Goal: Task Accomplishment & Management: Manage account settings

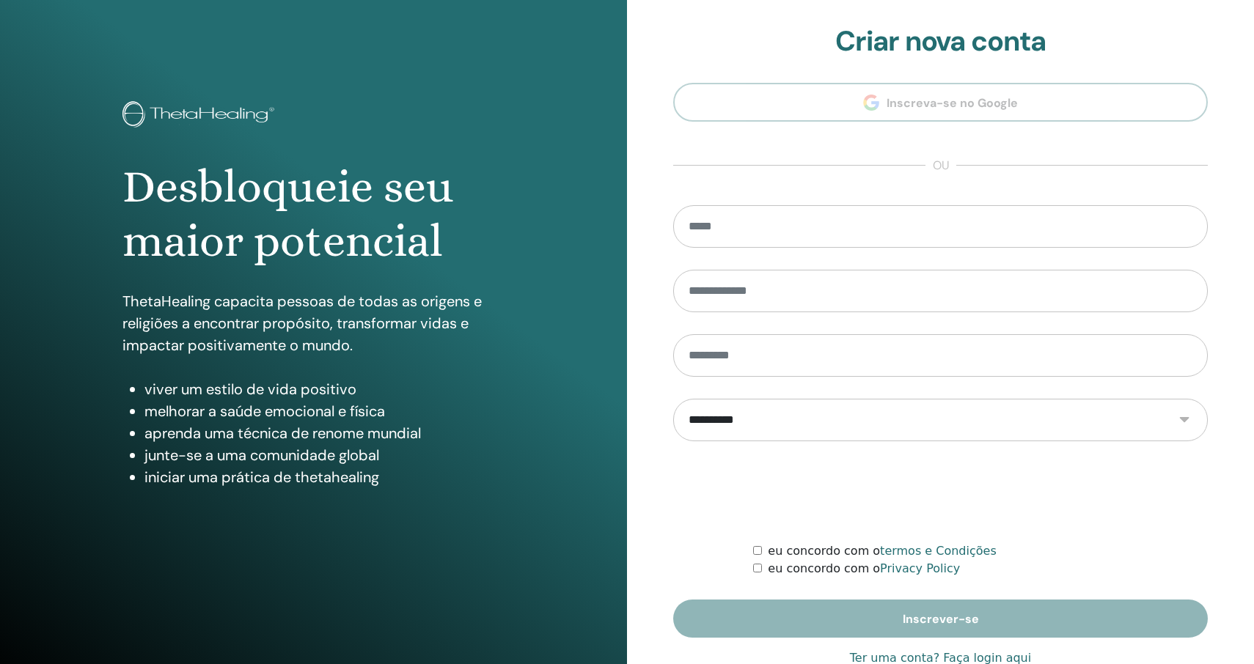
click at [980, 656] on link "Ter uma conta? Faça login aqui" at bounding box center [940, 659] width 181 height 18
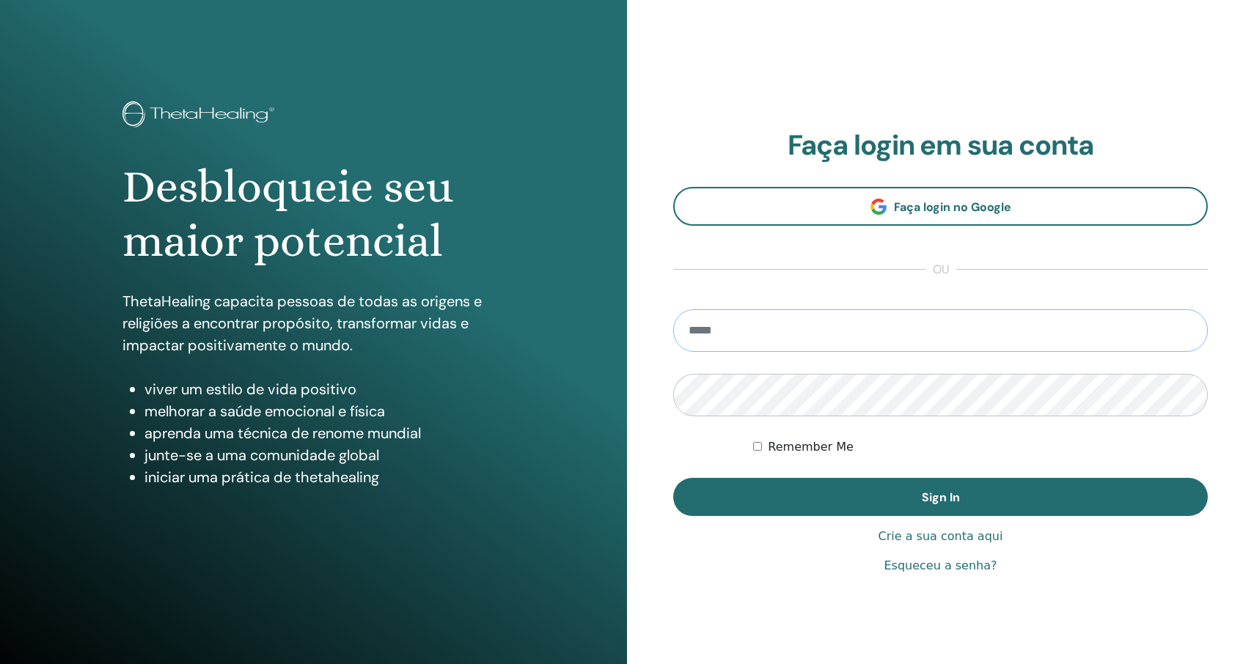
click at [975, 345] on input "email" at bounding box center [940, 330] width 535 height 43
type input "**********"
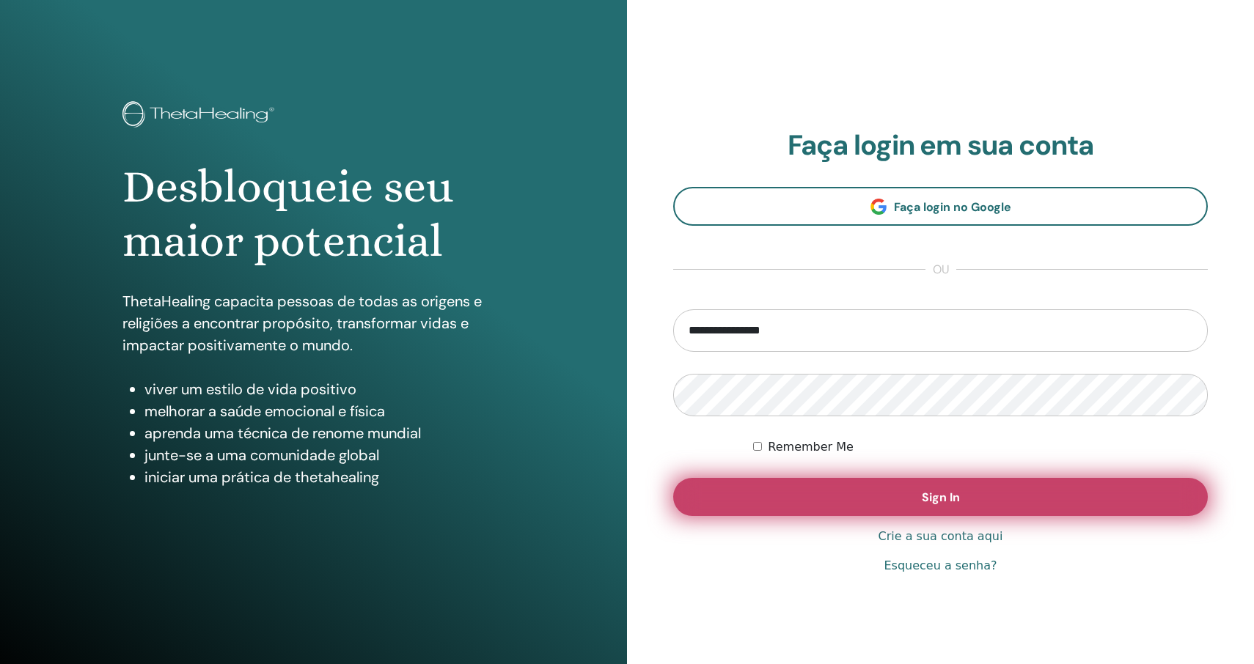
click at [914, 500] on button "Sign In" at bounding box center [940, 497] width 535 height 38
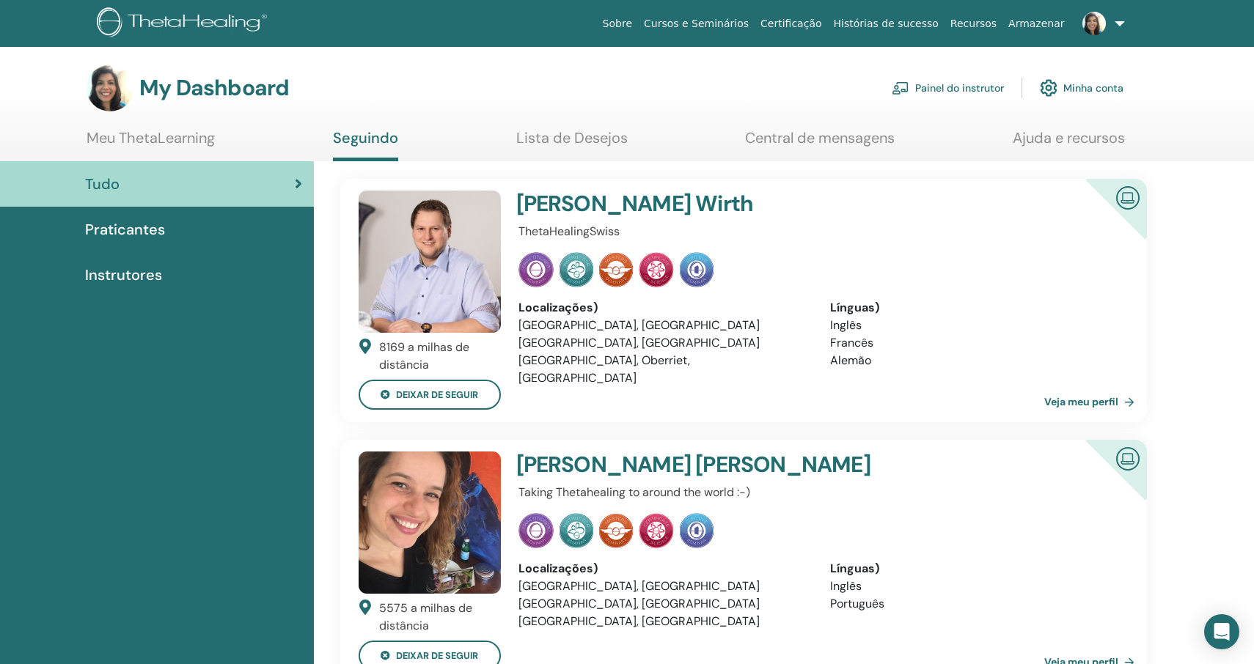
click at [978, 84] on link "Painel do instrutor" at bounding box center [948, 88] width 112 height 32
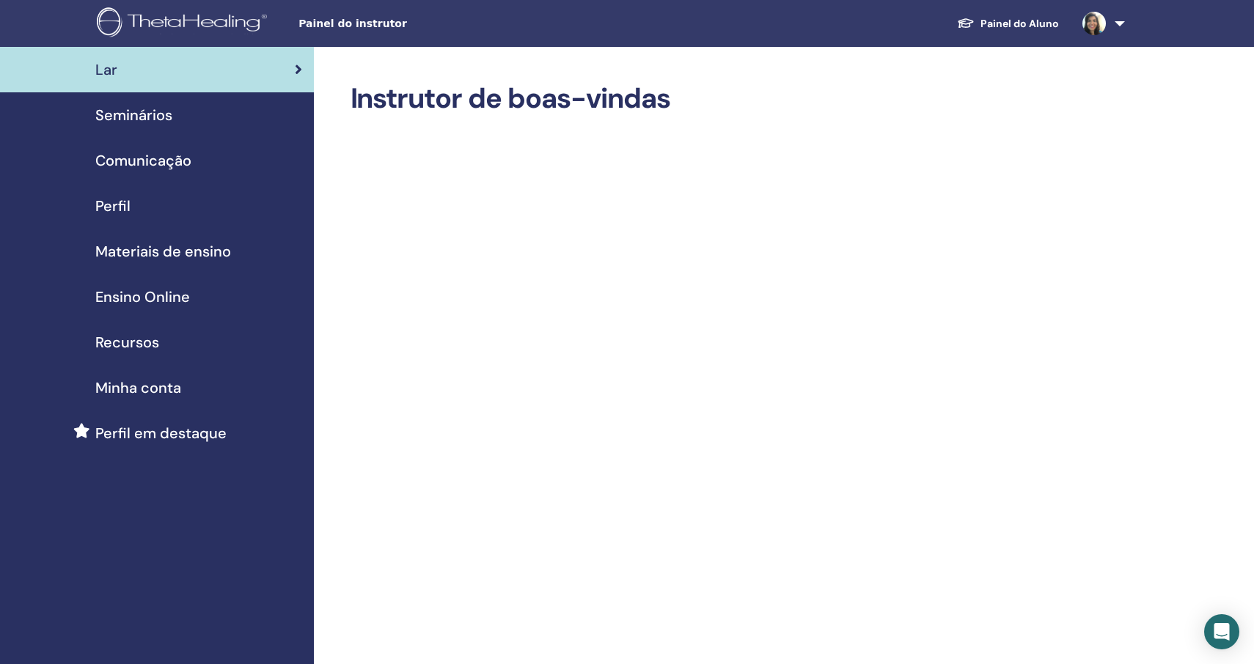
click at [152, 107] on span "Seminários" at bounding box center [133, 115] width 77 height 22
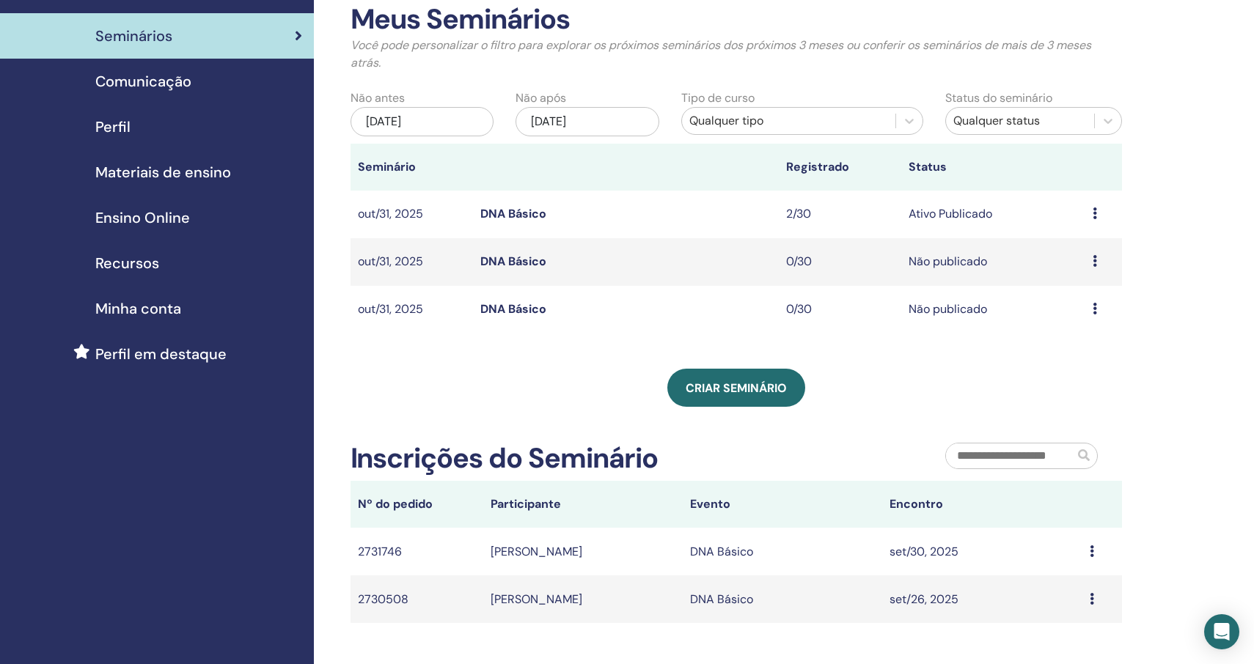
scroll to position [96, 0]
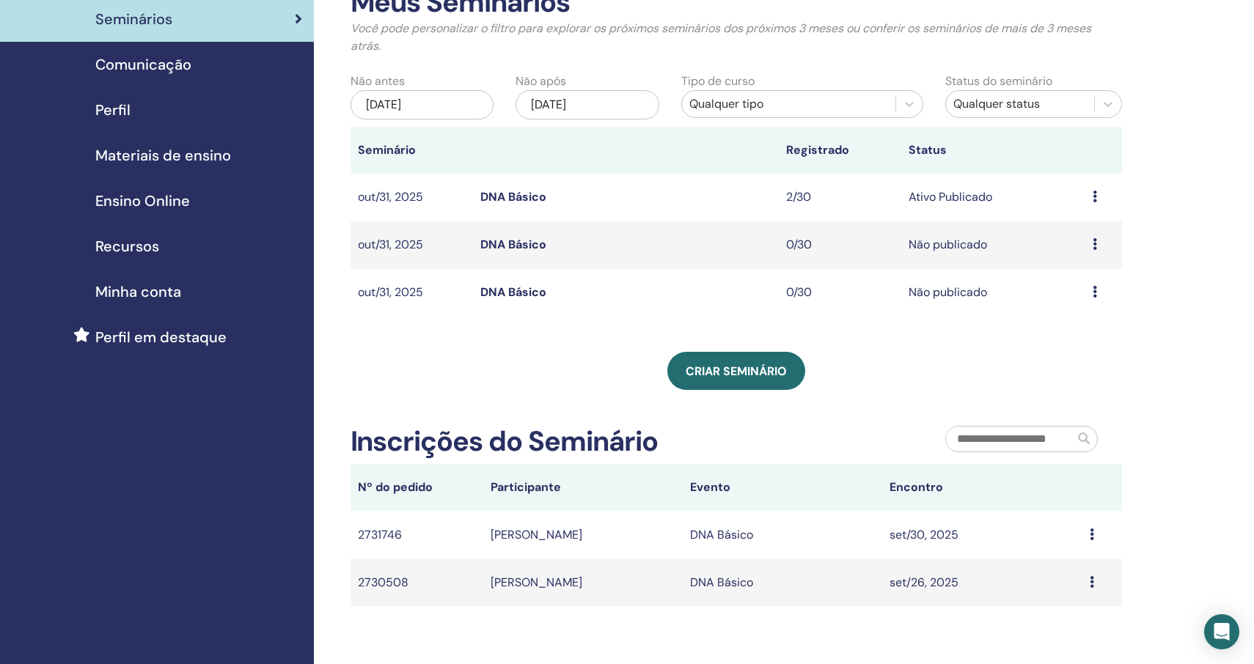
click at [1090, 241] on td "Visualizar Editar Participantes Cancelar" at bounding box center [1103, 245] width 37 height 48
click at [1087, 238] on td "Visualizar Editar Participantes Cancelar" at bounding box center [1103, 245] width 37 height 48
click at [1094, 238] on icon at bounding box center [1095, 244] width 4 height 12
click at [1085, 251] on link "Visualizar" at bounding box center [1066, 248] width 52 height 15
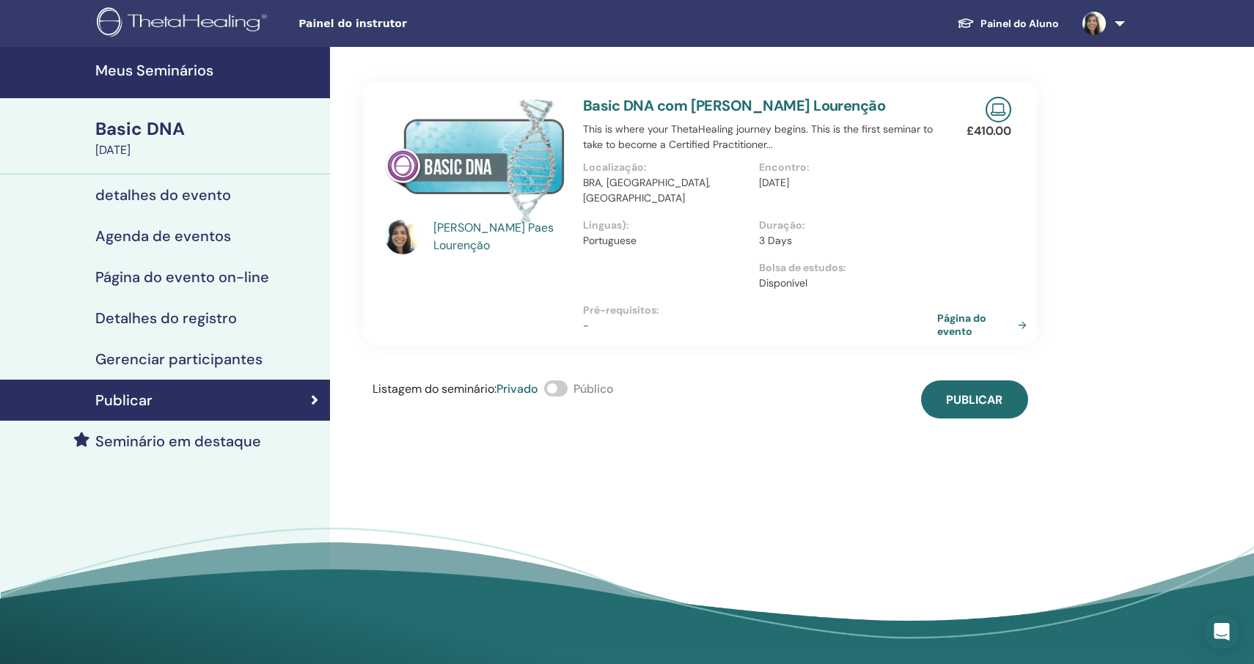
click at [991, 312] on link "Página do evento" at bounding box center [984, 325] width 95 height 26
click at [180, 73] on h4 "Meus Seminários" at bounding box center [208, 71] width 226 height 18
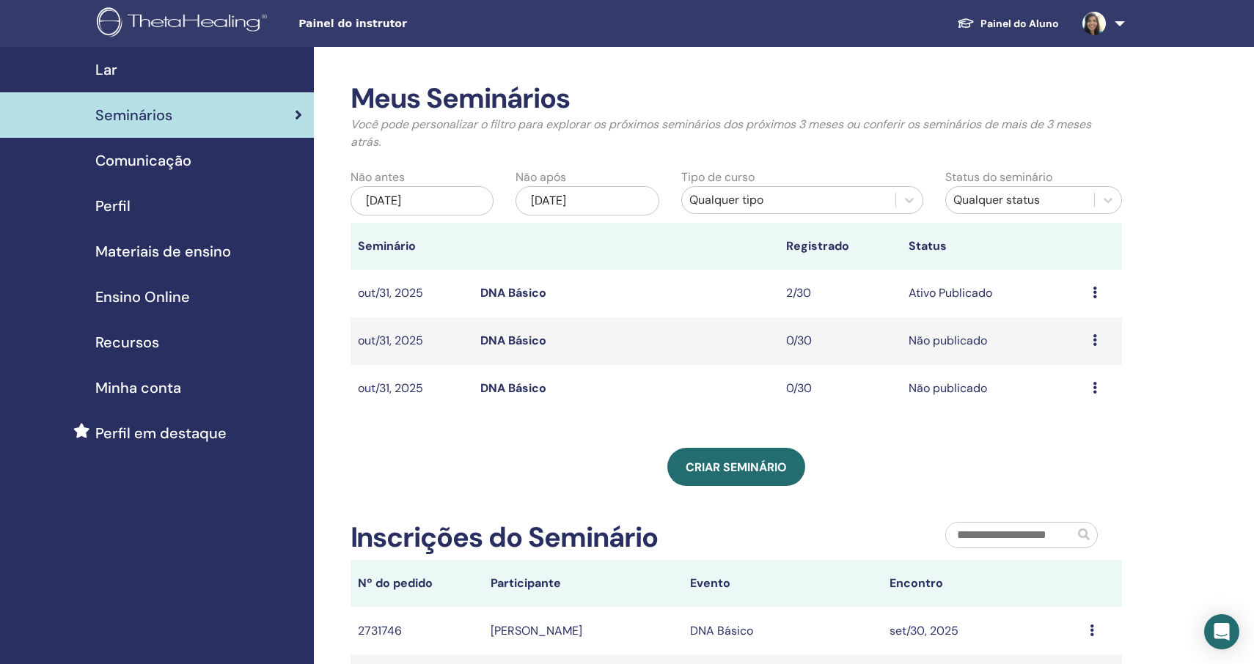
click at [1093, 383] on icon at bounding box center [1095, 388] width 4 height 12
click at [1087, 397] on link "Visualizar" at bounding box center [1065, 394] width 52 height 15
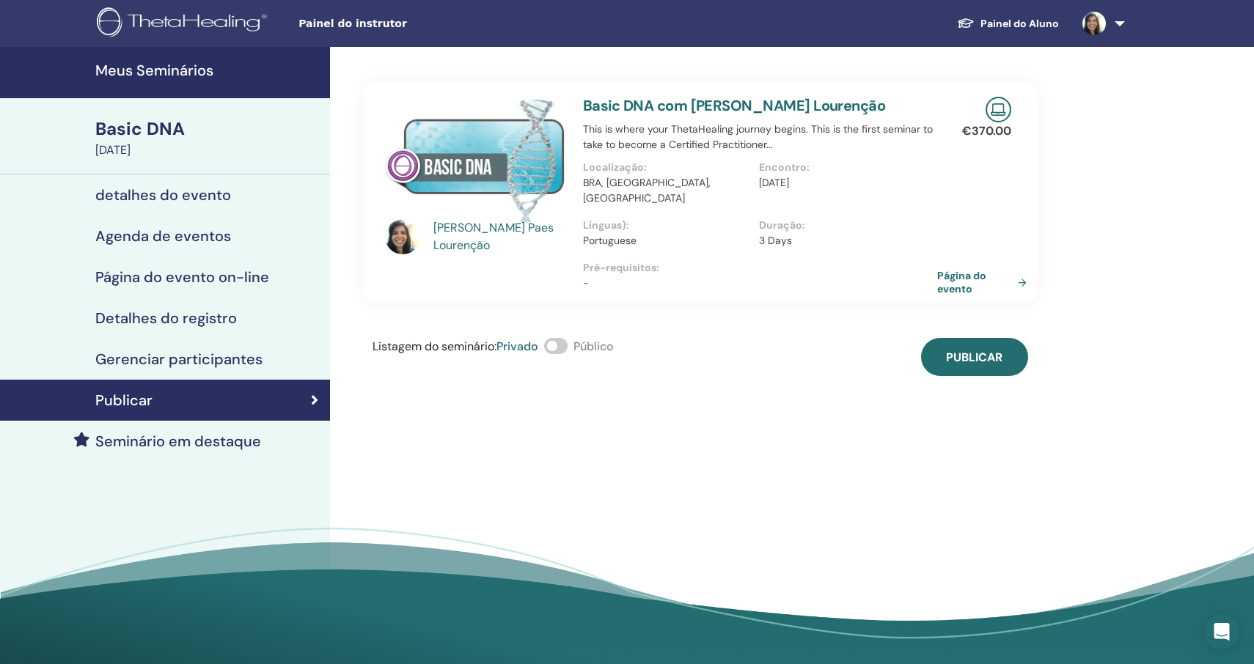
click at [958, 269] on link "Página do evento" at bounding box center [984, 282] width 95 height 26
click at [205, 195] on h4 "detalhes do evento" at bounding box center [163, 195] width 136 height 18
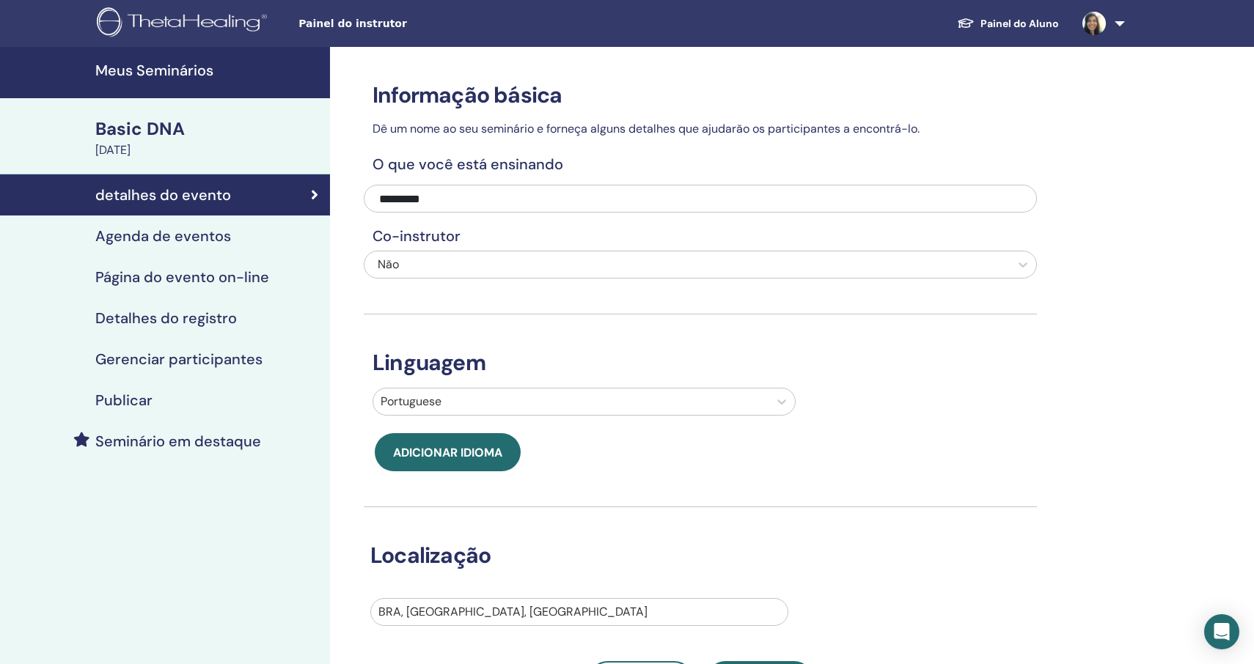
click at [190, 232] on h4 "Agenda de eventos" at bounding box center [163, 236] width 136 height 18
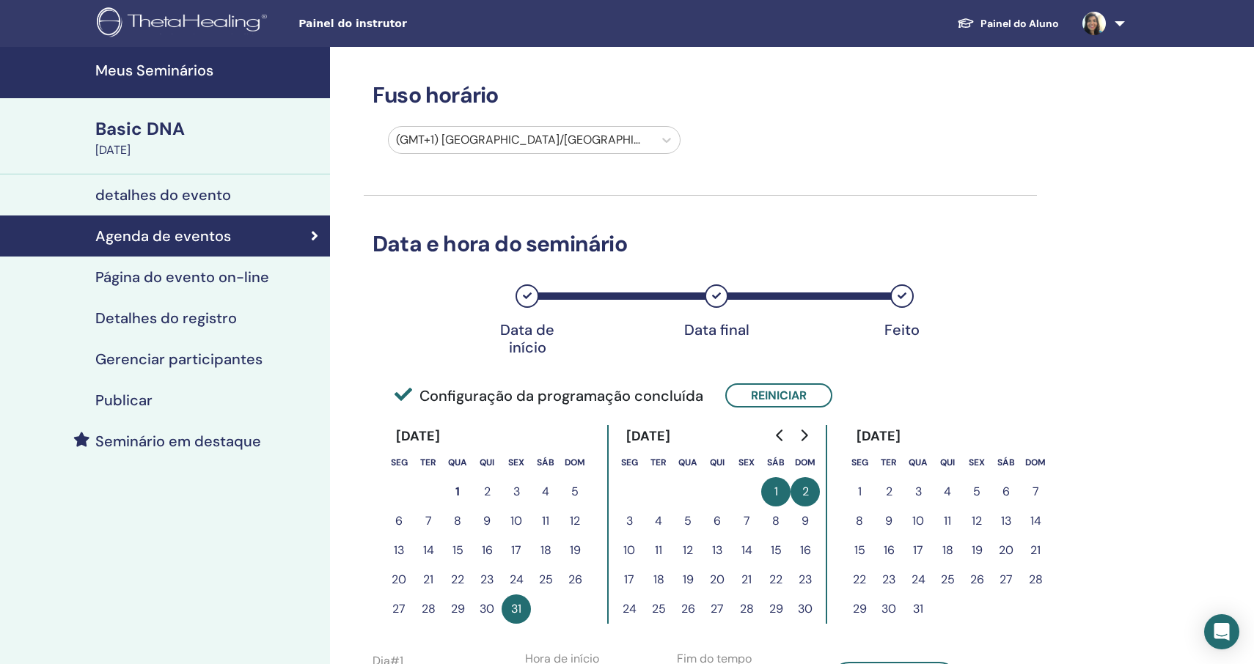
click at [1145, 302] on div "Fuso horário (GMT+1) [GEOGRAPHIC_DATA]/[GEOGRAPHIC_DATA] Data e hora do seminár…" at bounding box center [748, 568] width 836 height 1043
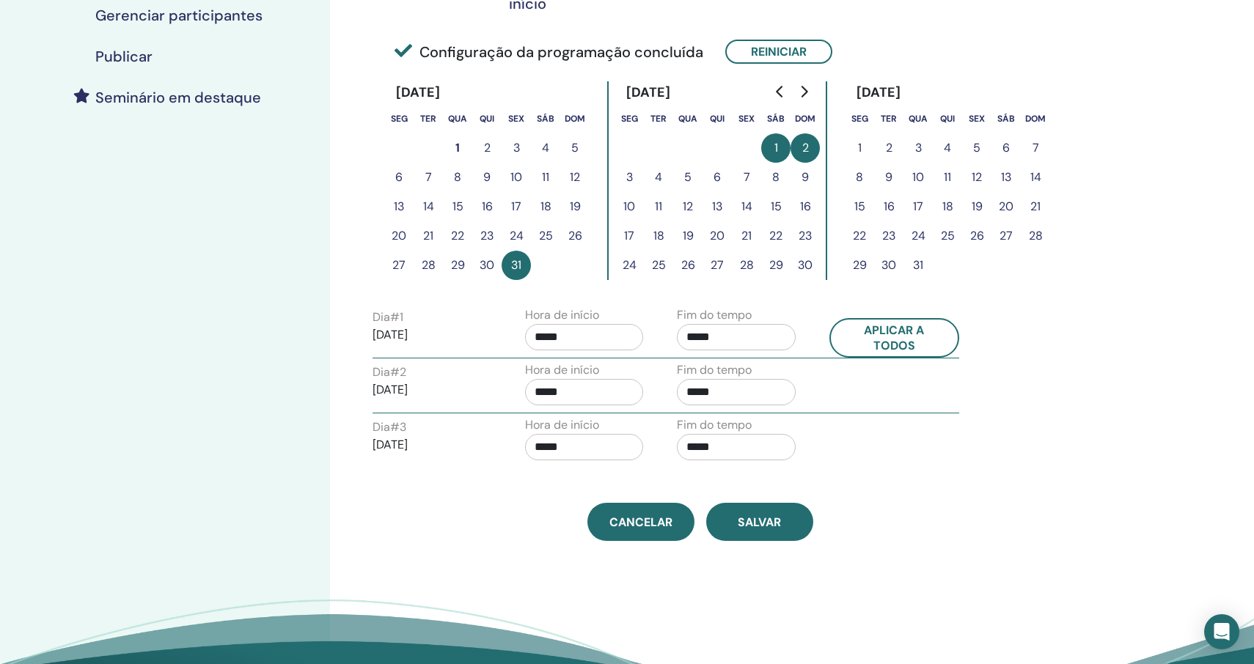
scroll to position [348, 0]
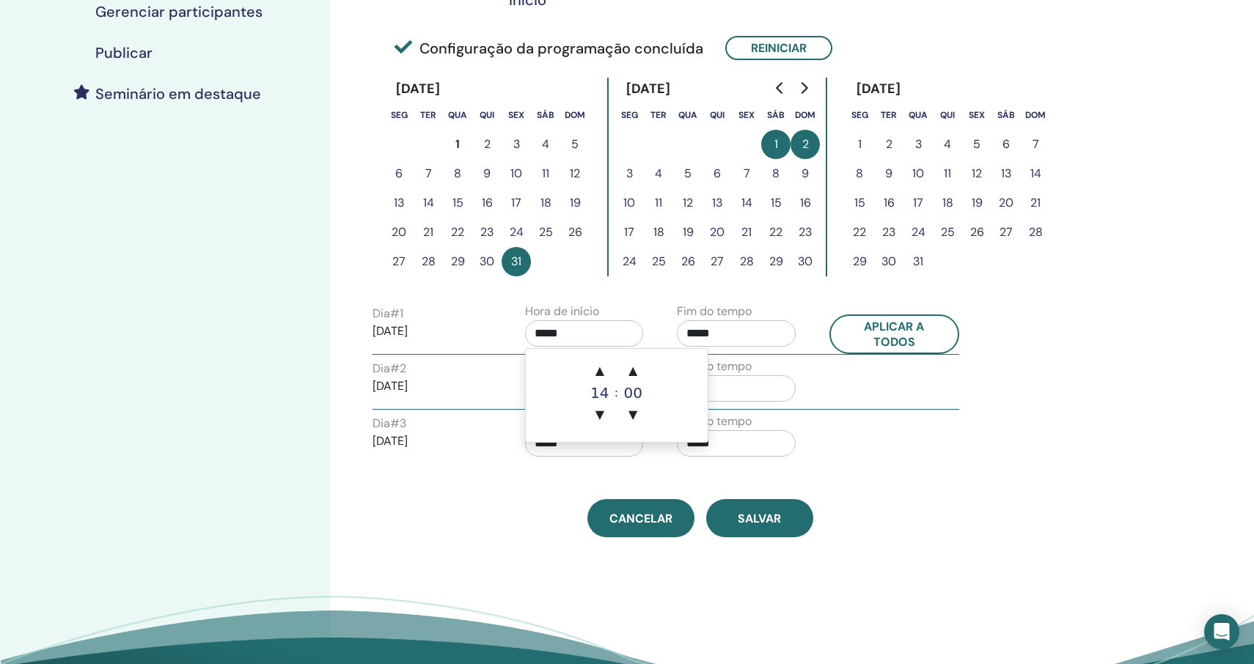
click at [605, 330] on input "*****" at bounding box center [584, 333] width 119 height 26
click at [601, 377] on span "▲" at bounding box center [599, 370] width 29 height 29
type input "*****"
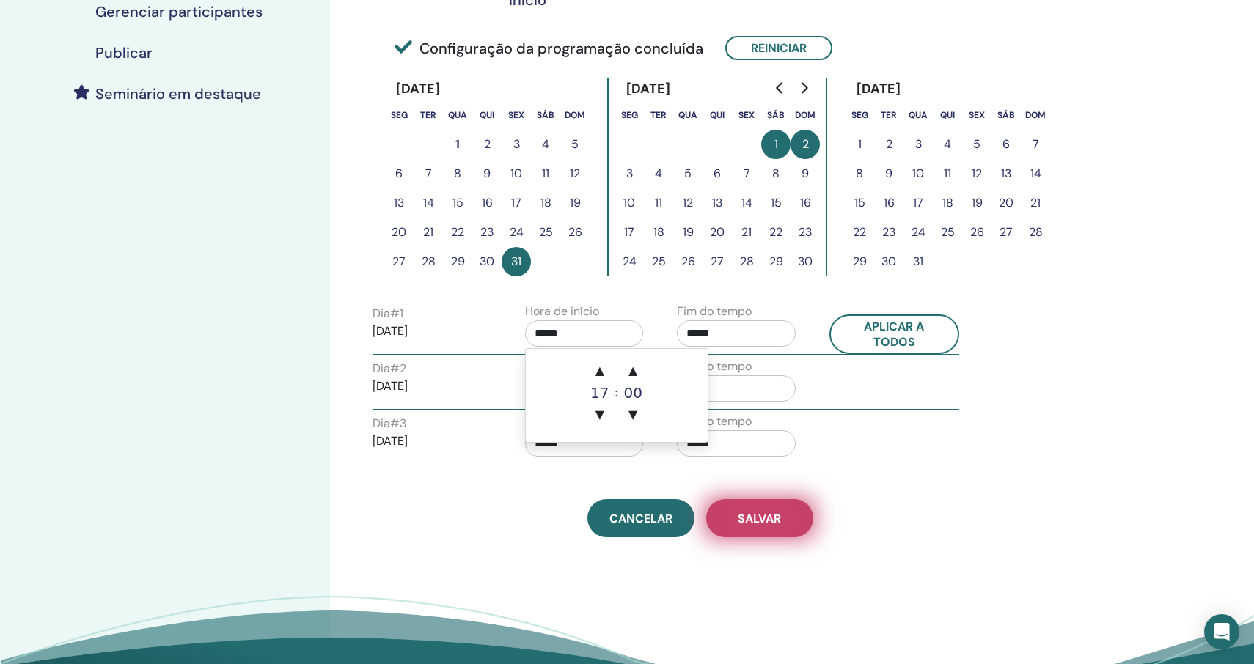
click at [743, 535] on button "Salvar" at bounding box center [759, 518] width 107 height 38
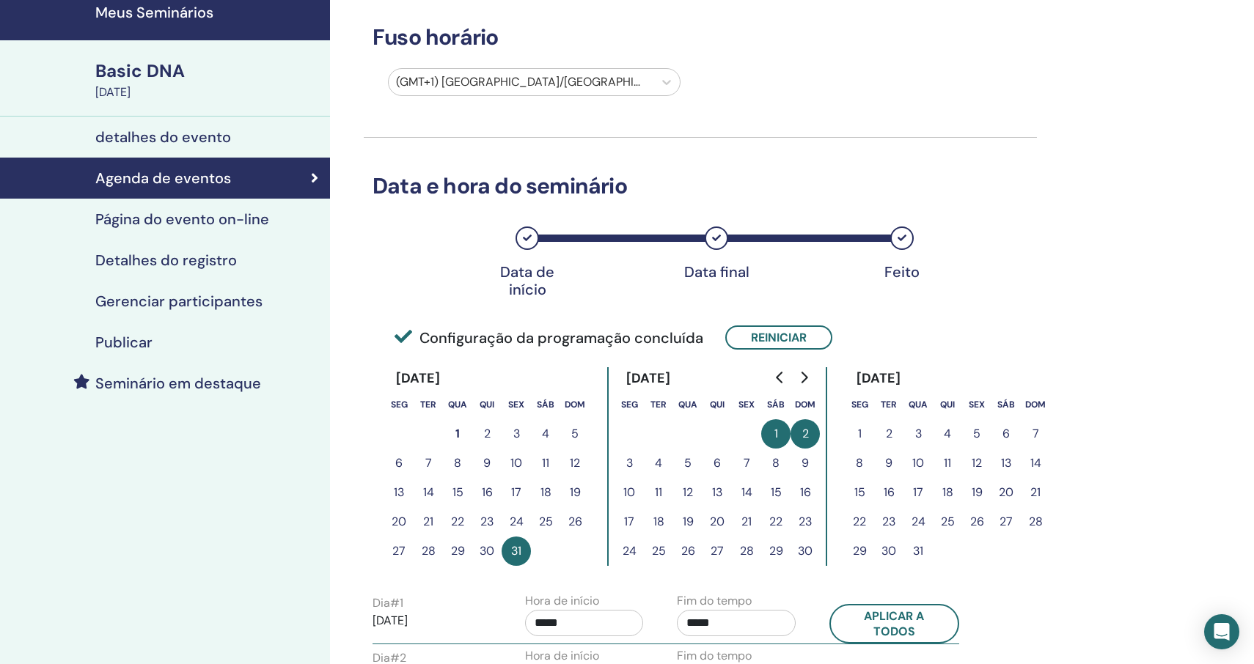
scroll to position [35, 0]
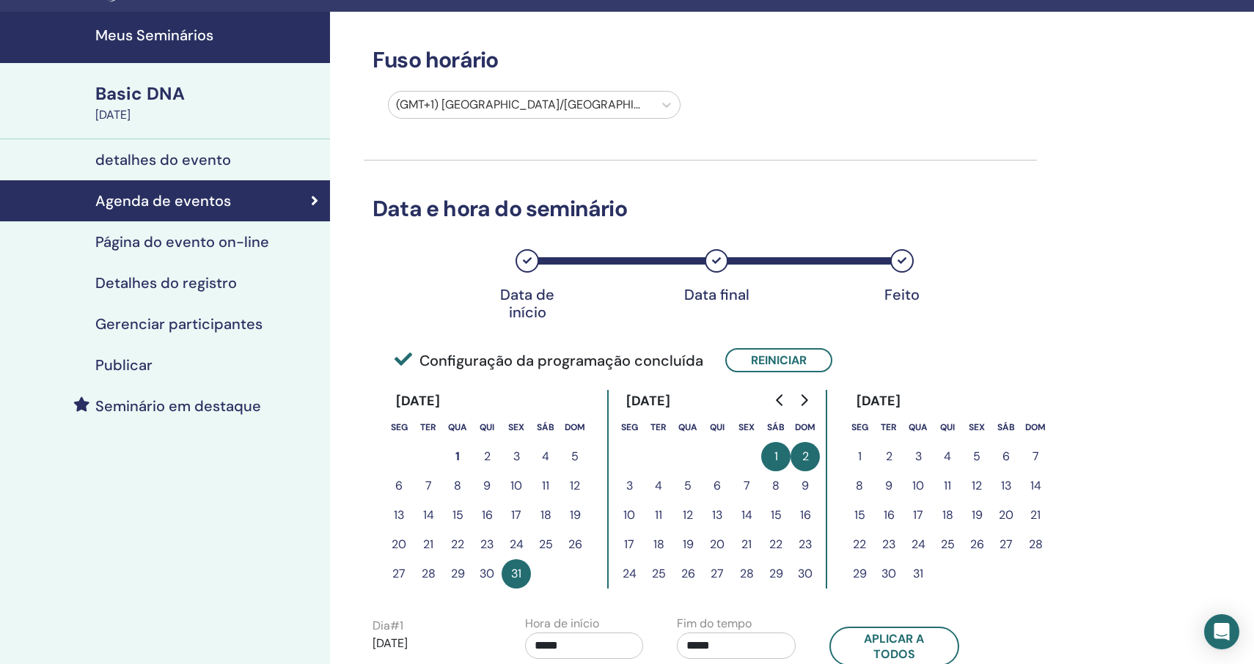
click at [141, 162] on h4 "detalhes do evento" at bounding box center [163, 160] width 136 height 18
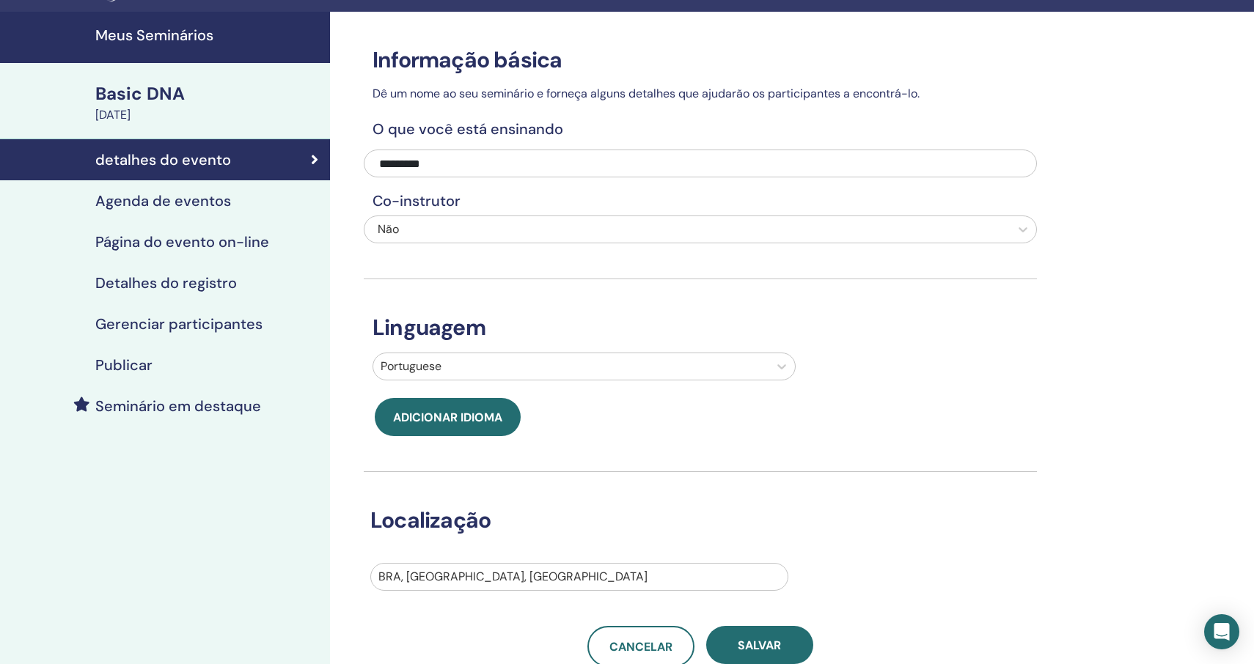
click at [140, 203] on h4 "Agenda de eventos" at bounding box center [163, 201] width 136 height 18
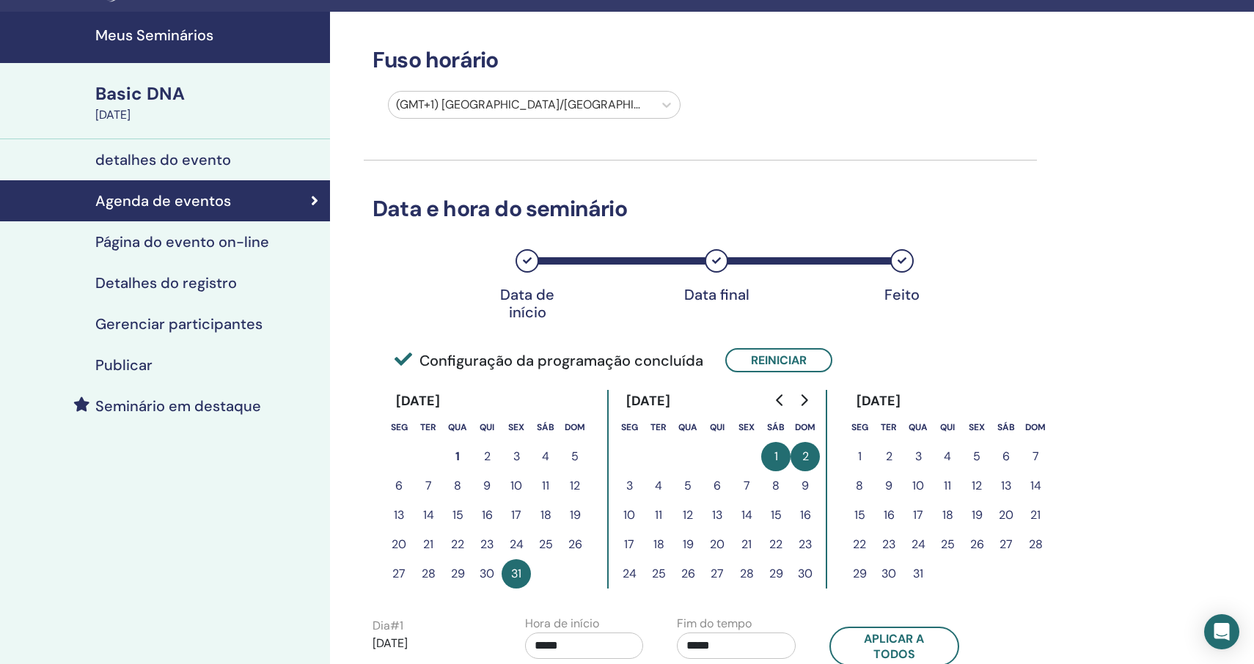
click at [142, 363] on h4 "Publicar" at bounding box center [123, 365] width 57 height 18
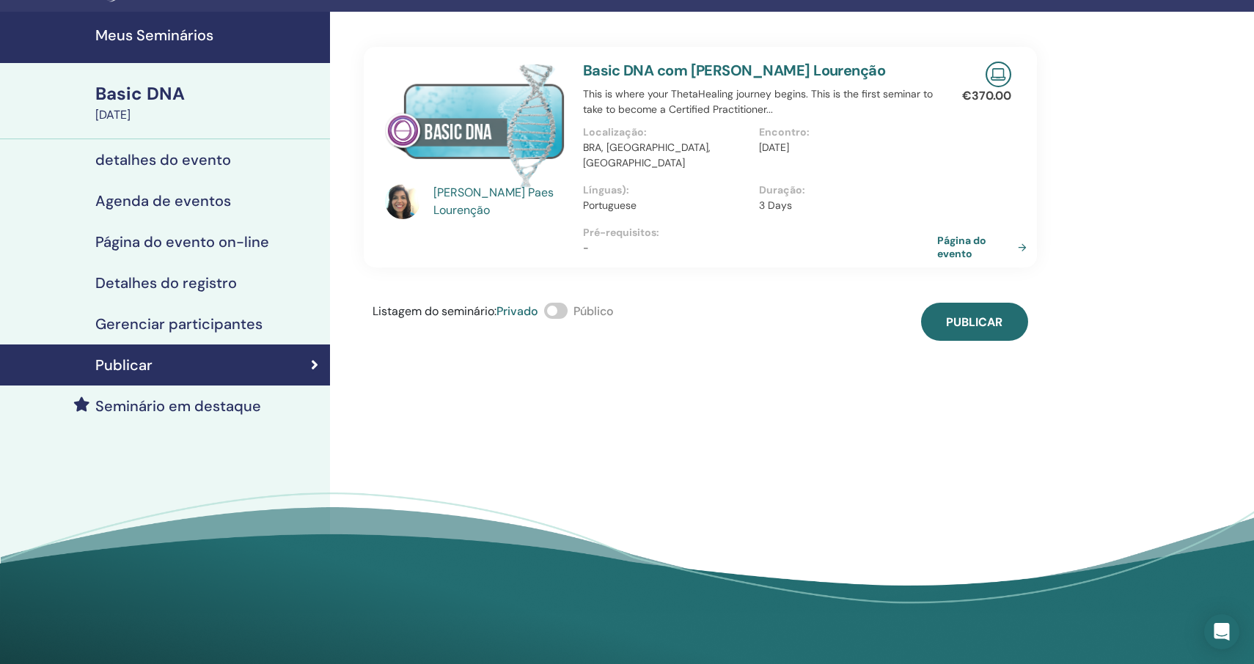
click at [966, 234] on link "Página do evento" at bounding box center [984, 247] width 95 height 26
